Goal: Transaction & Acquisition: Purchase product/service

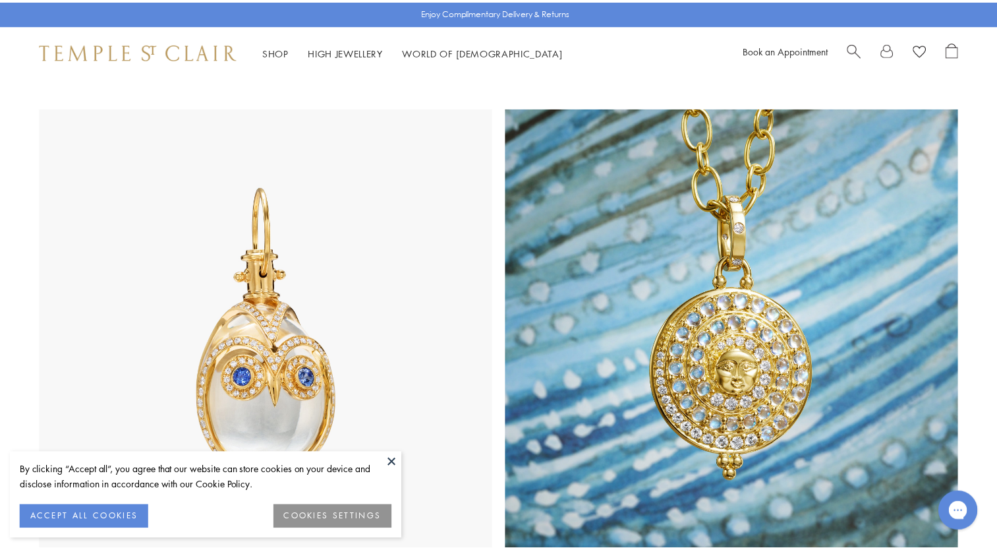
scroll to position [659, 0]
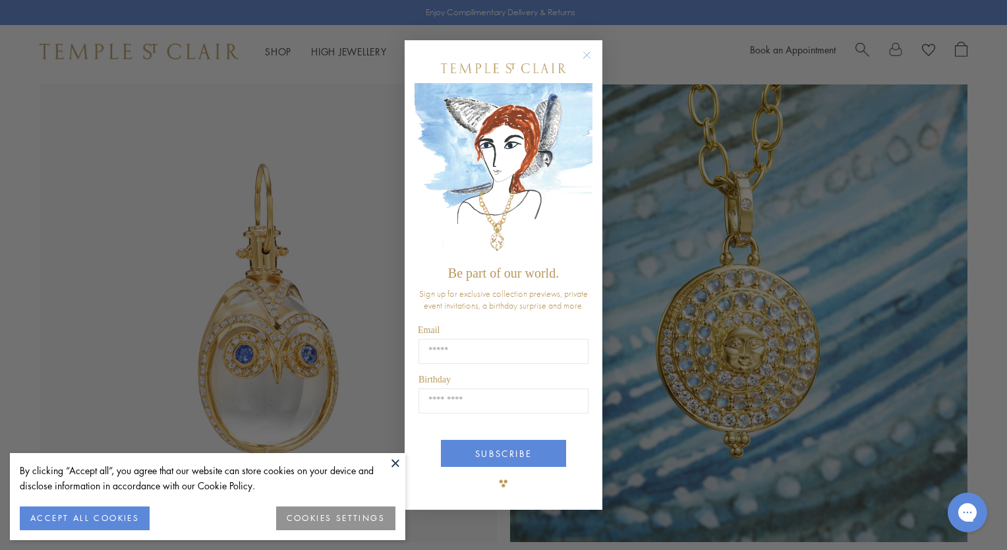
click at [583, 54] on circle "Close dialog" at bounding box center [587, 55] width 16 height 16
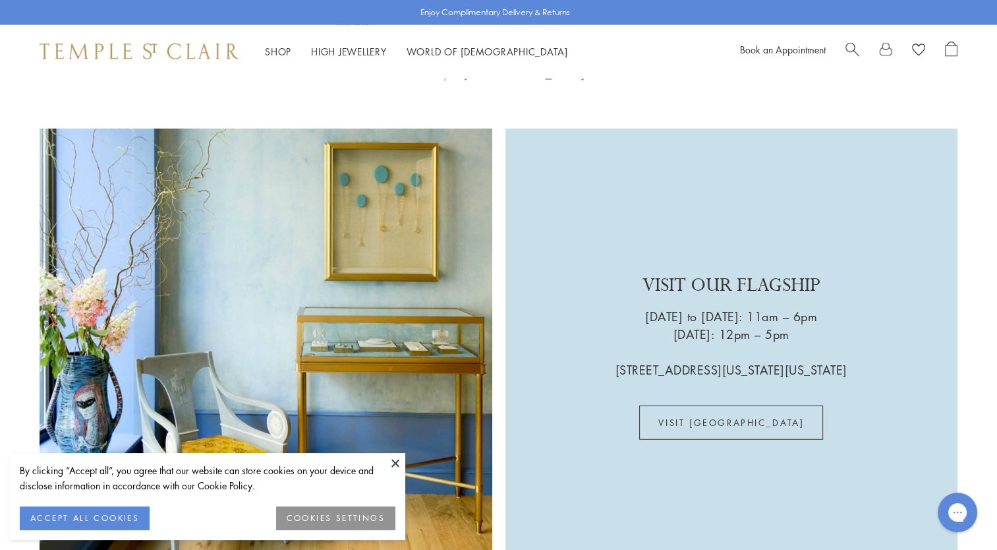
scroll to position [3131, 0]
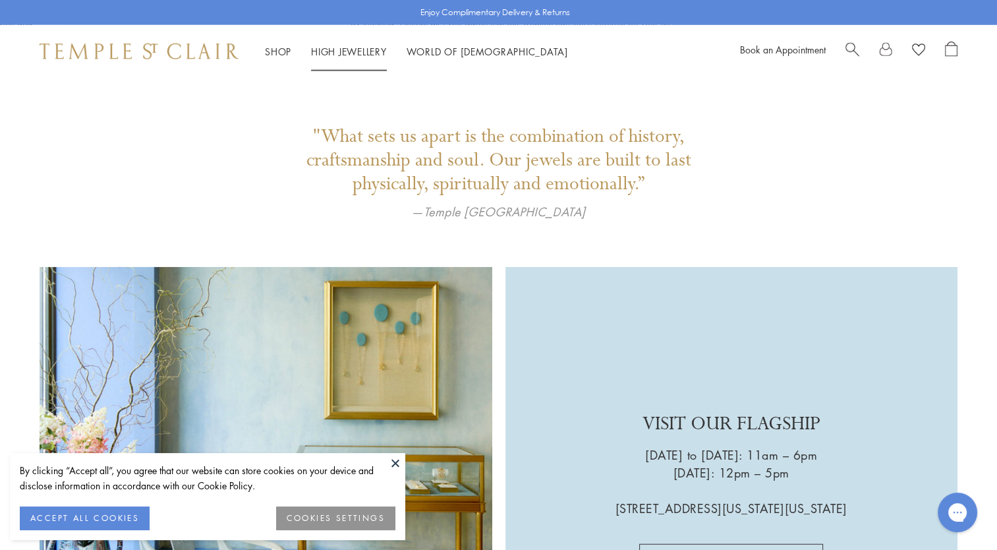
click at [332, 50] on link "High Jewellery High Jewellery" at bounding box center [349, 51] width 76 height 13
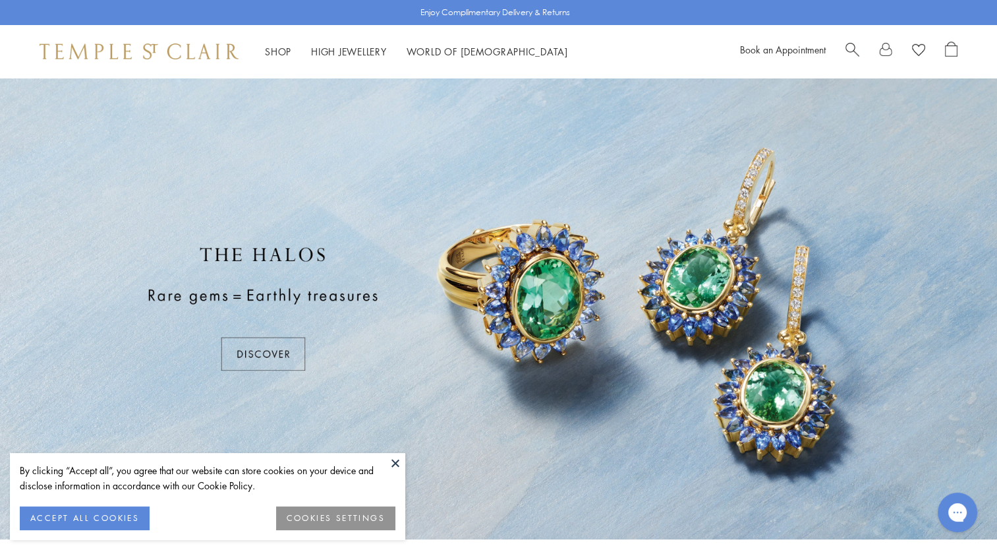
click at [400, 461] on button at bounding box center [396, 463] width 20 height 20
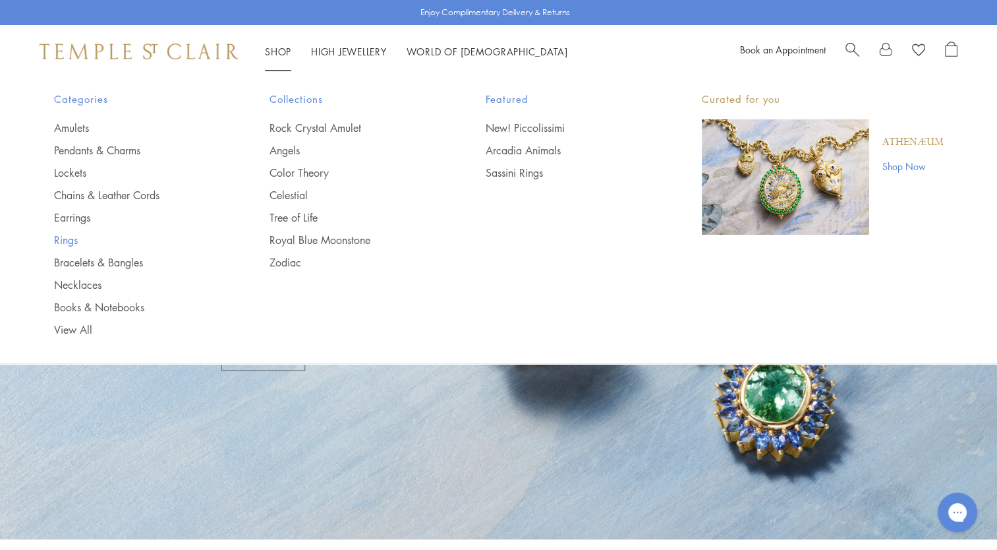
click at [73, 243] on link "Rings" at bounding box center [135, 240] width 163 height 15
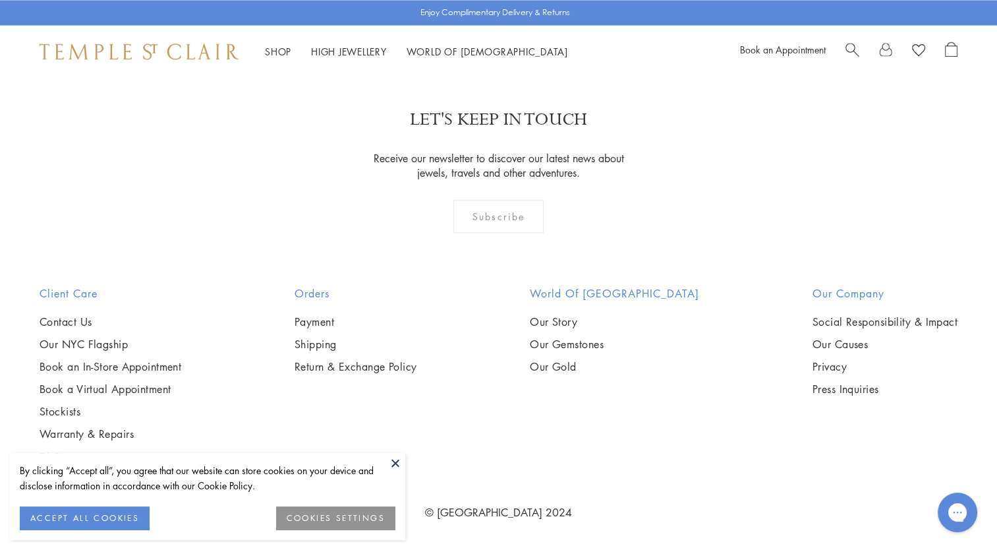
scroll to position [5076, 0]
click at [0, 0] on img at bounding box center [0, 0] width 0 height 0
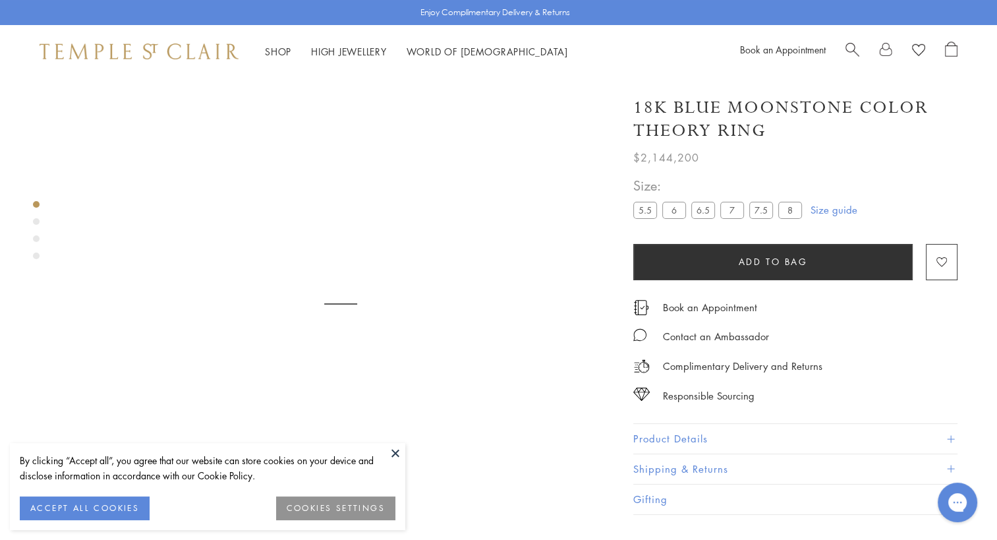
scroll to position [78, 0]
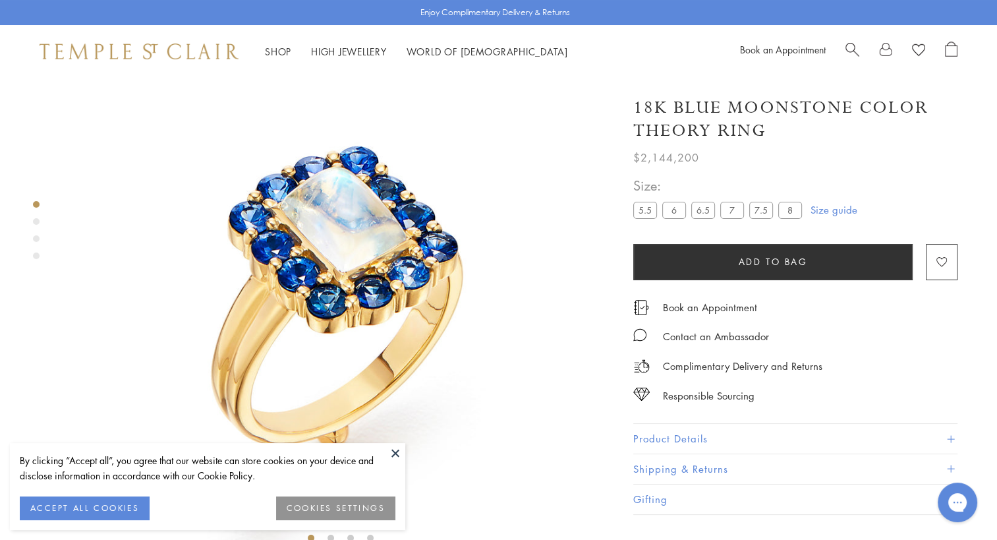
click at [396, 455] on button at bounding box center [396, 453] width 20 height 20
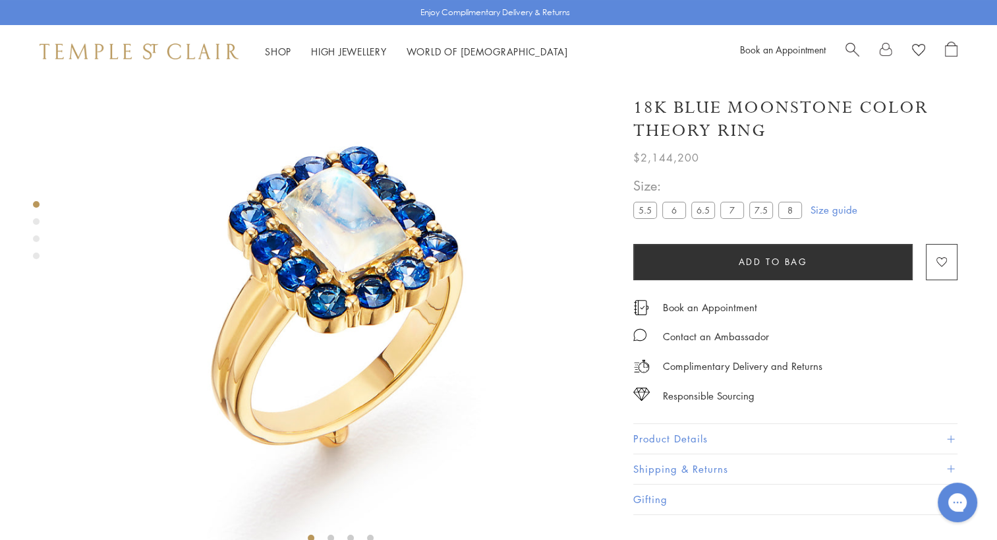
click at [311, 257] on img at bounding box center [340, 274] width 549 height 549
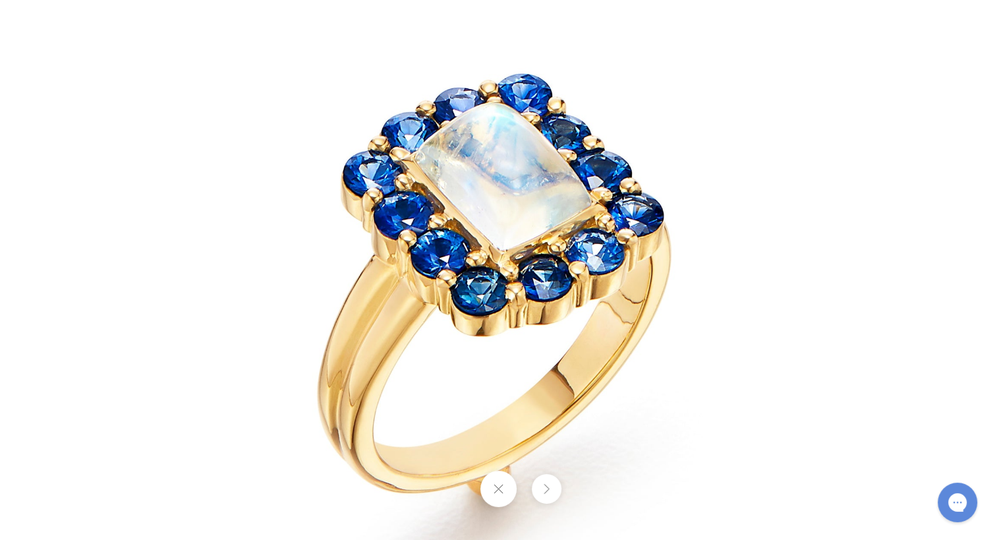
click at [404, 264] on img at bounding box center [498, 253] width 771 height 771
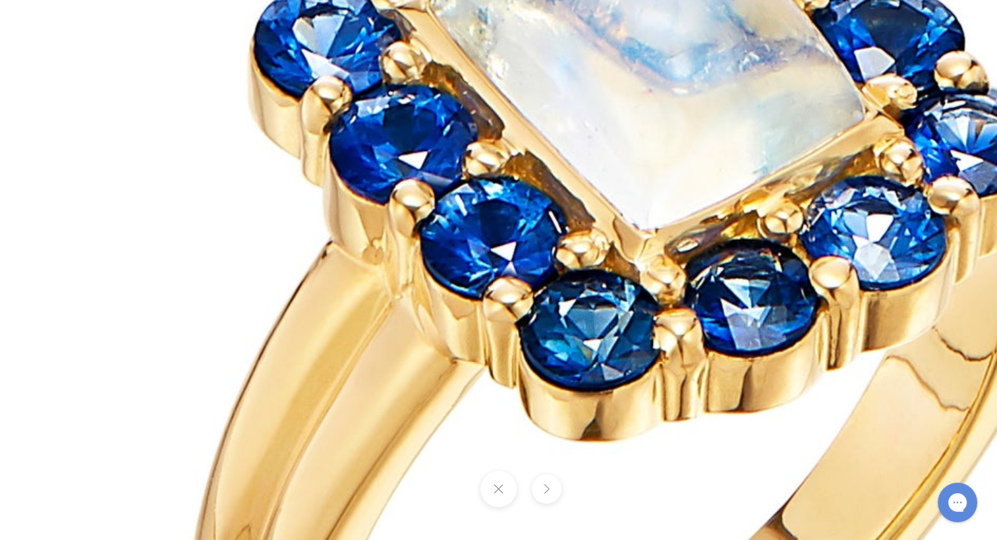
scroll to position [78, 3]
drag, startPoint x: 421, startPoint y: 285, endPoint x: 450, endPoint y: 278, distance: 30.5
drag, startPoint x: 472, startPoint y: 277, endPoint x: 509, endPoint y: 257, distance: 41.9
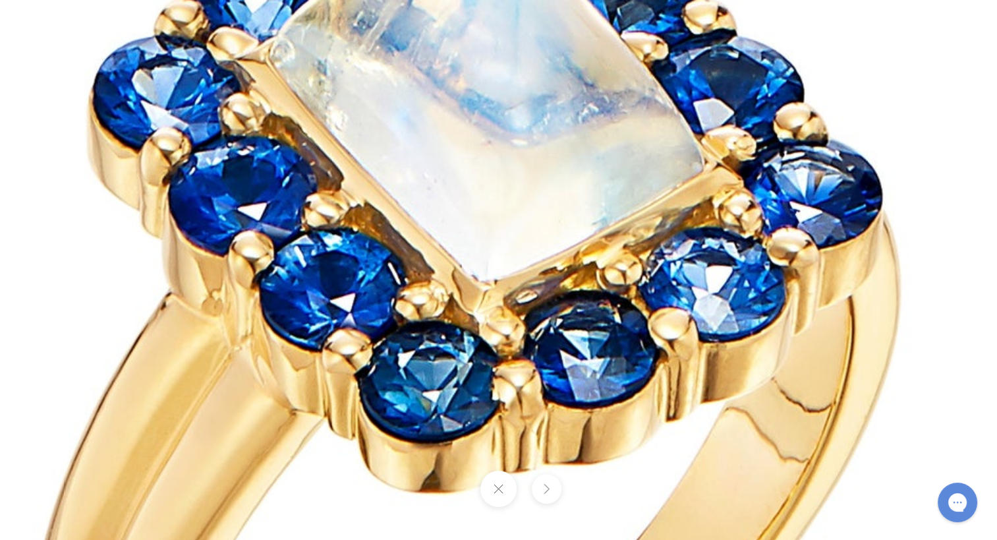
drag, startPoint x: 606, startPoint y: 278, endPoint x: 433, endPoint y: 330, distance: 181.0
click at [433, 330] on img at bounding box center [476, 290] width 1899 height 1899
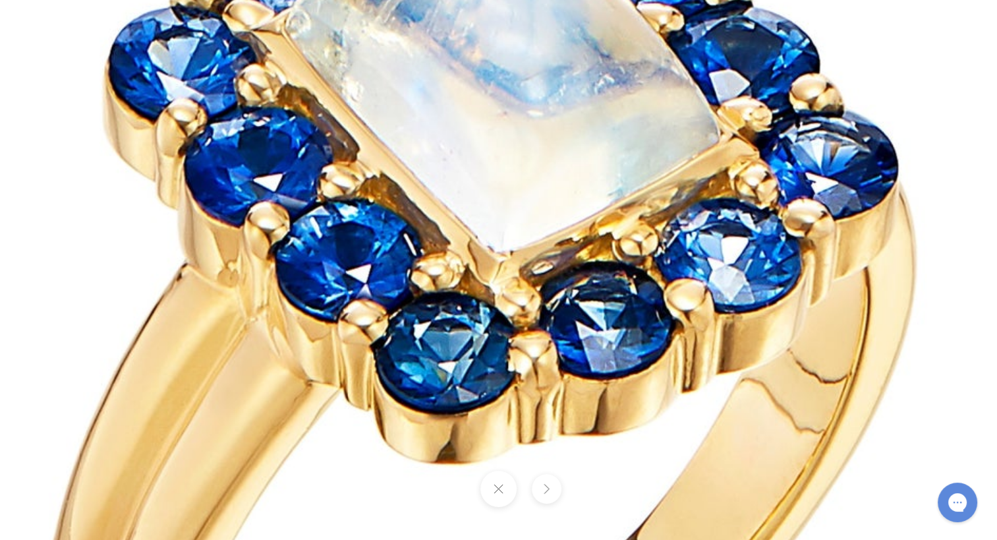
drag, startPoint x: 560, startPoint y: 228, endPoint x: 578, endPoint y: 208, distance: 26.6
click at [578, 208] on img at bounding box center [492, 261] width 1899 height 1899
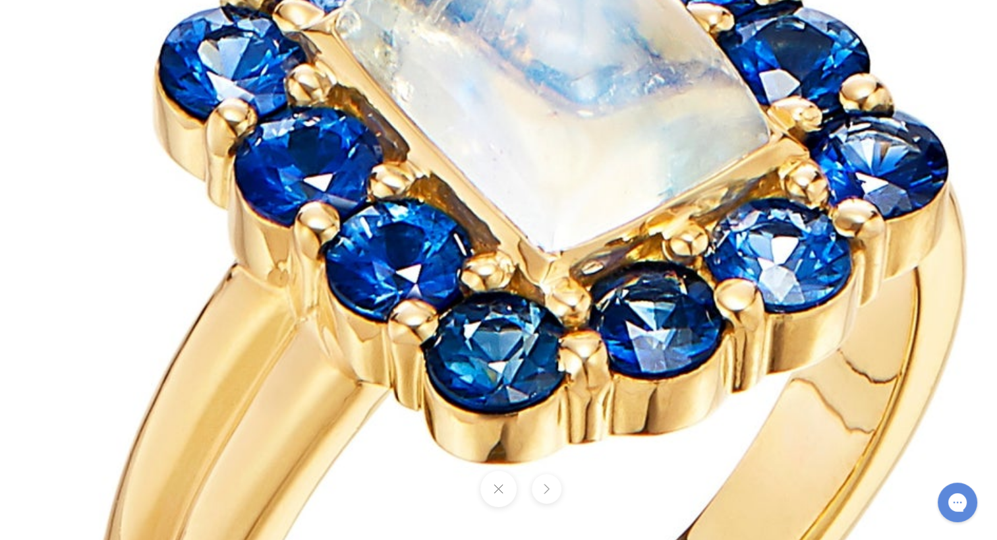
drag, startPoint x: 390, startPoint y: 381, endPoint x: 456, endPoint y: 371, distance: 67.3
click at [456, 371] on img at bounding box center [542, 261] width 1899 height 1899
click at [330, 289] on img at bounding box center [542, 261] width 1899 height 1899
